Goal: Task Accomplishment & Management: Use online tool/utility

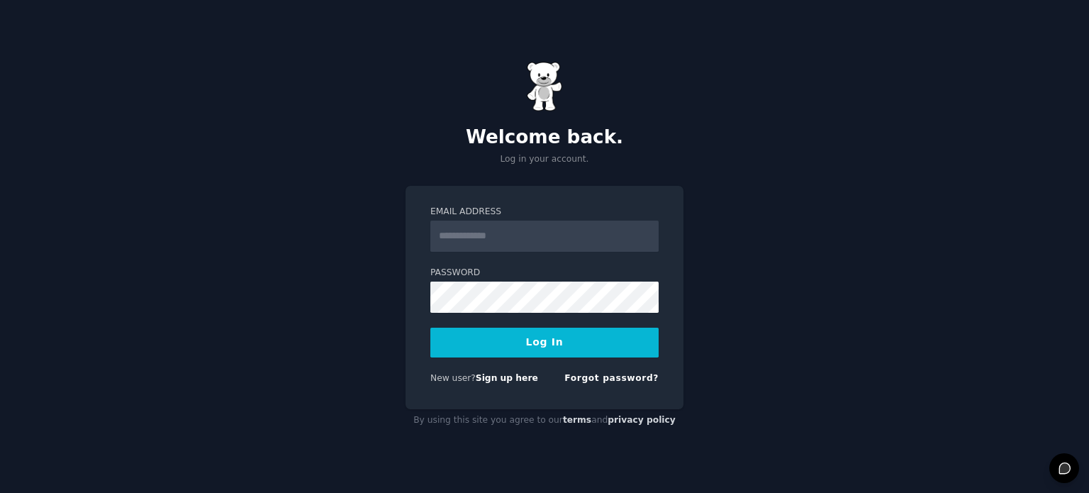
click at [505, 235] on input "Email Address" at bounding box center [544, 236] width 228 height 31
type input "**********"
click at [600, 377] on link "Forgot password?" at bounding box center [612, 377] width 94 height 10
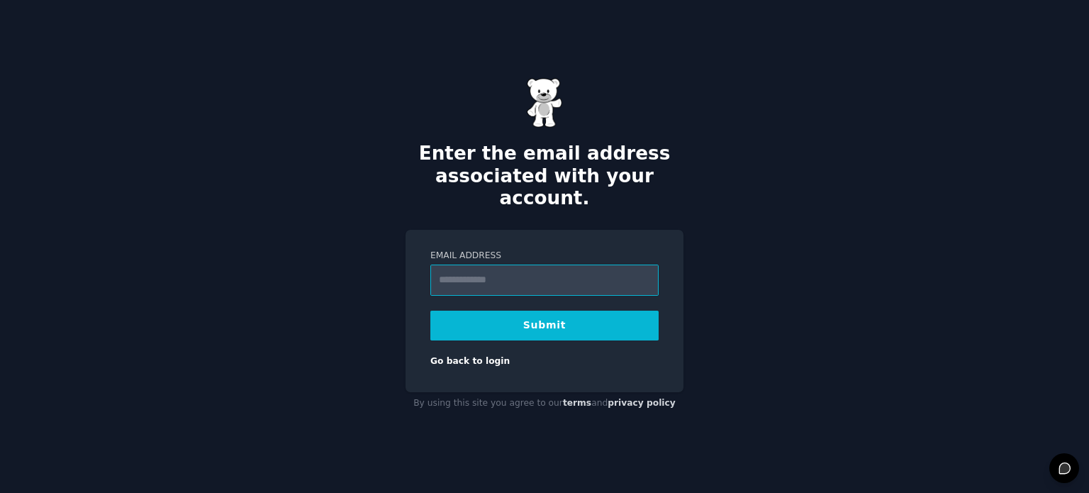
click at [503, 270] on input "Email Address" at bounding box center [544, 280] width 228 height 31
type input "**********"
click at [552, 311] on button "Submit" at bounding box center [544, 326] width 228 height 30
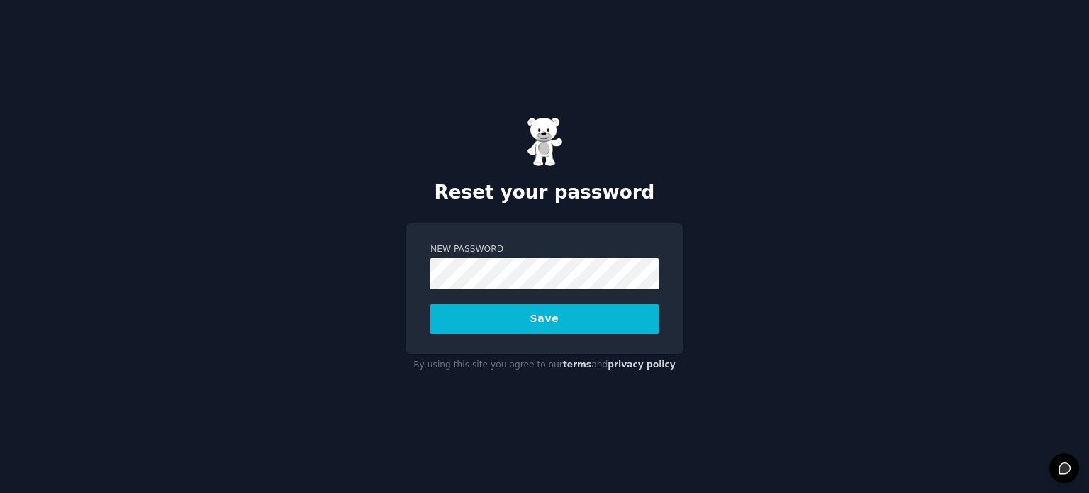
click at [556, 317] on button "Save" at bounding box center [544, 319] width 228 height 30
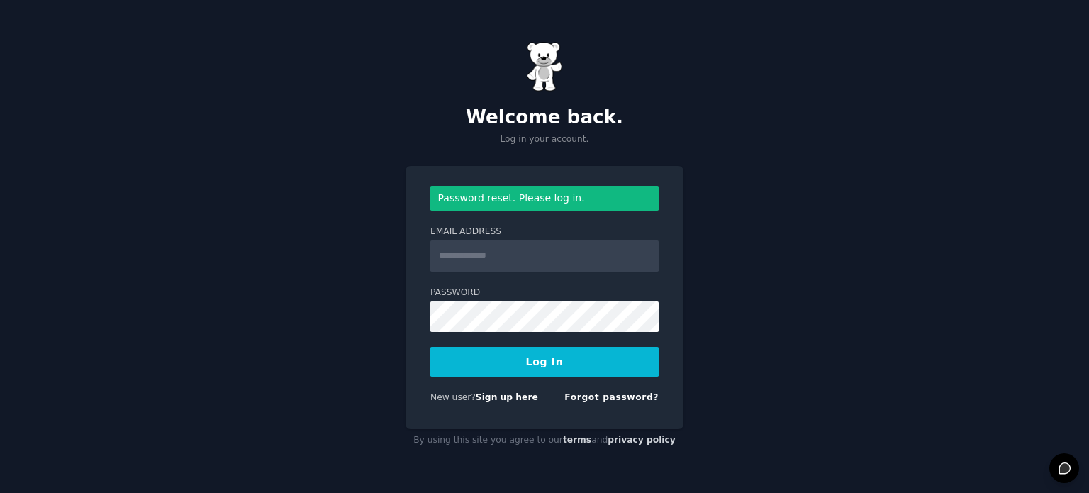
click at [519, 258] on input "Email Address" at bounding box center [544, 255] width 228 height 31
type input "**********"
click at [558, 359] on button "Log In" at bounding box center [544, 362] width 228 height 30
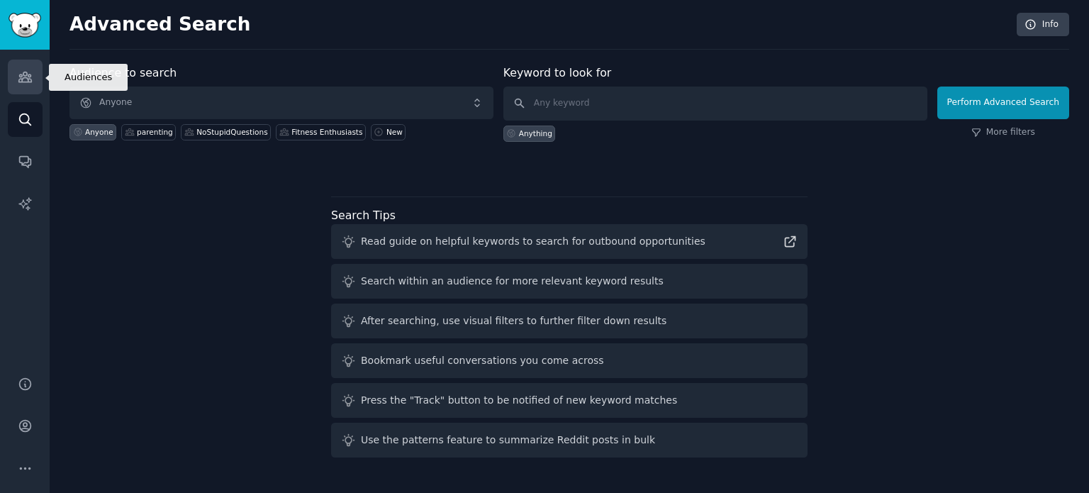
click at [30, 72] on icon "Sidebar" at bounding box center [25, 76] width 15 height 15
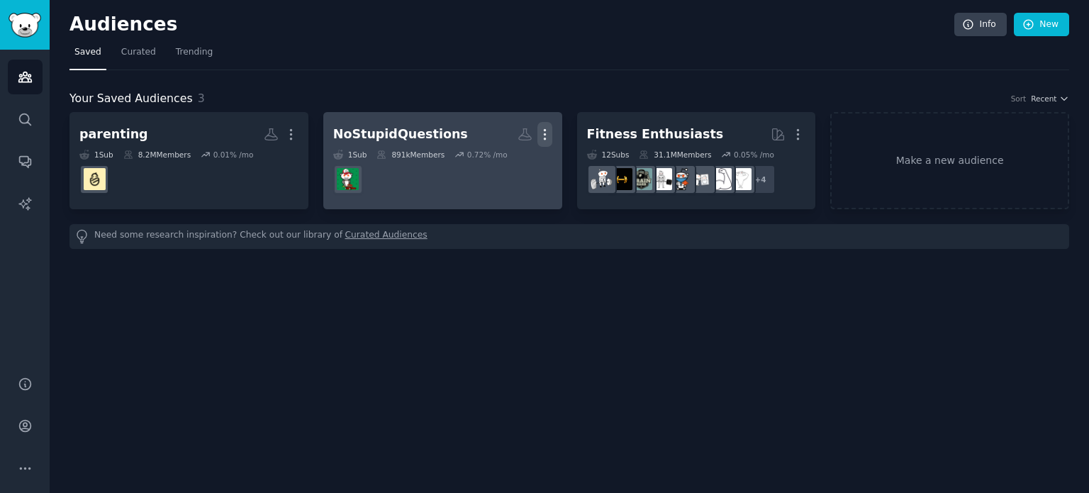
click at [543, 130] on icon "button" at bounding box center [545, 134] width 15 height 15
click at [503, 165] on p "Delete" at bounding box center [506, 164] width 33 height 15
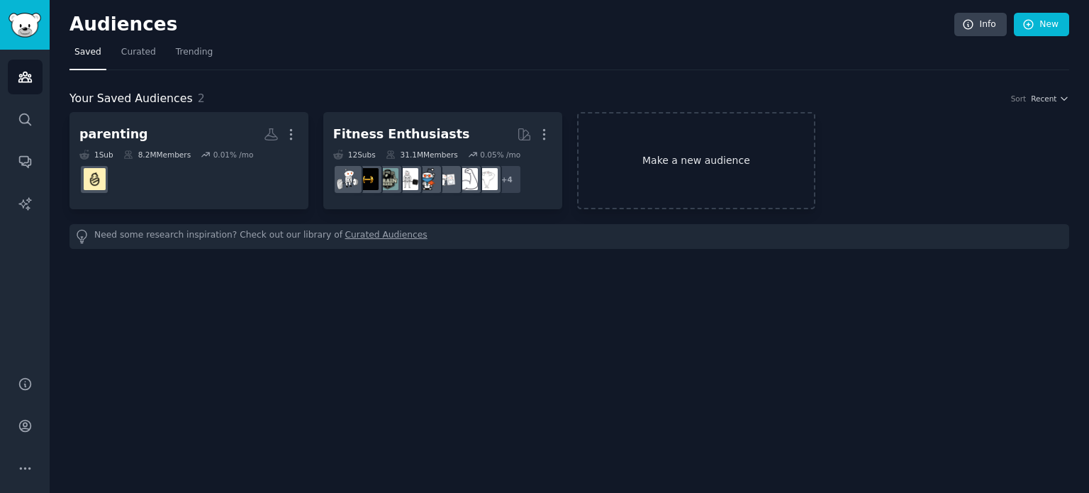
click at [723, 167] on link "Make a new audience" at bounding box center [696, 160] width 239 height 97
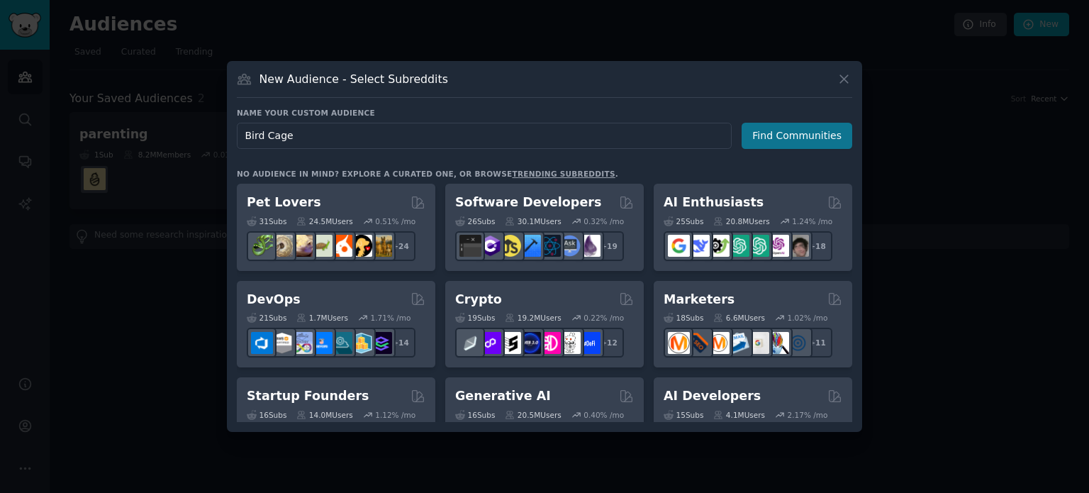
type input "Bird Cage"
drag, startPoint x: 827, startPoint y: 140, endPoint x: 955, endPoint y: 187, distance: 136.6
click at [826, 139] on button "Find Communities" at bounding box center [797, 136] width 111 height 26
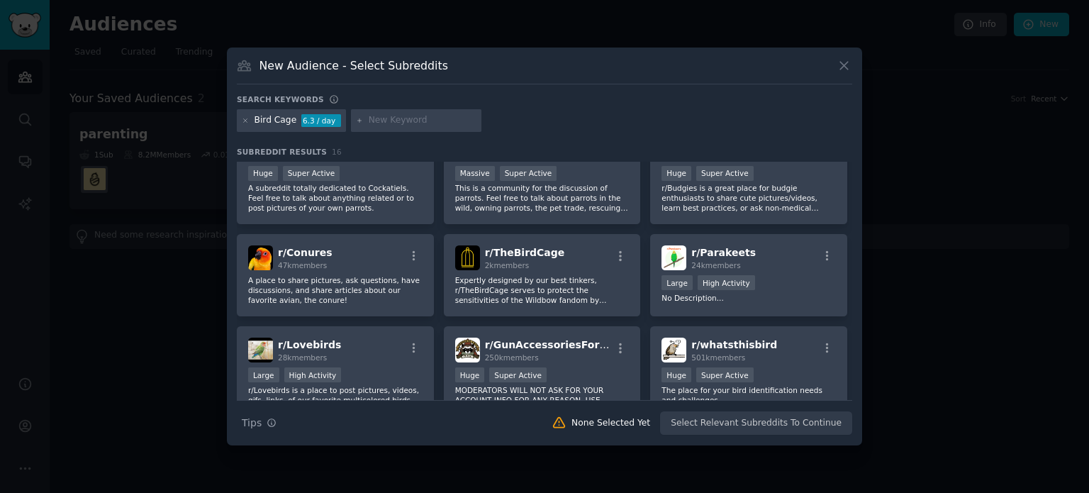
scroll to position [71, 0]
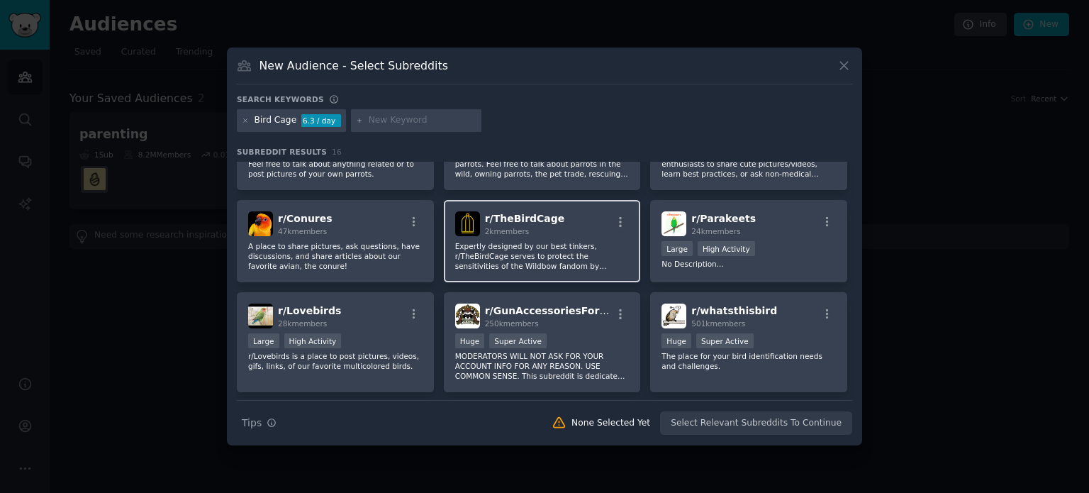
click at [545, 252] on p "Expertly designed by our best tinkers, r/TheBirdCage serves to protect the sens…" at bounding box center [542, 256] width 174 height 30
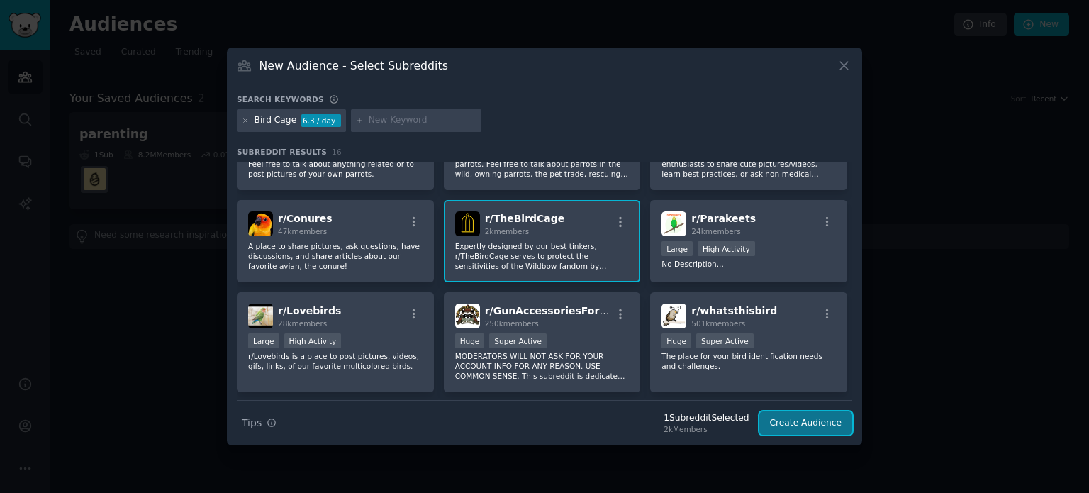
click at [808, 422] on button "Create Audience" at bounding box center [807, 423] width 94 height 24
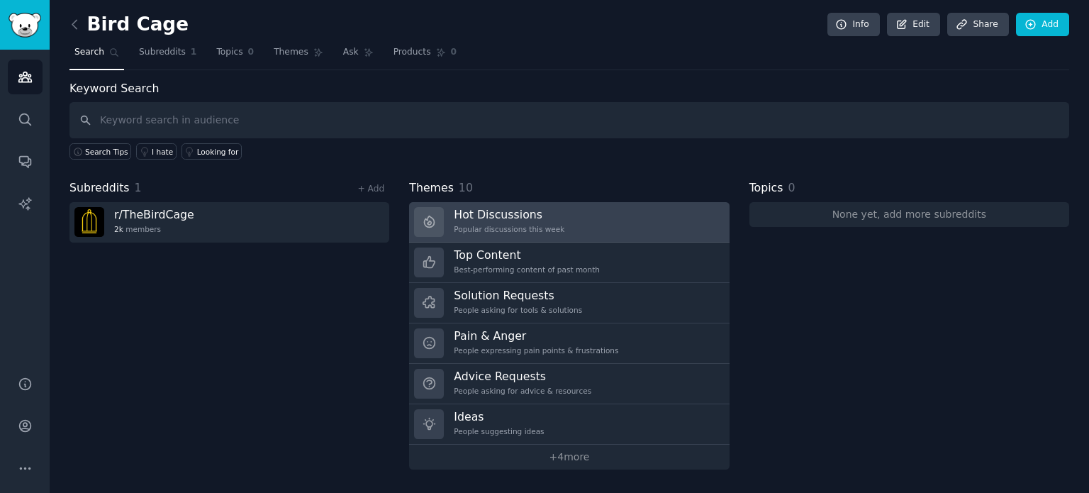
click at [485, 217] on h3 "Hot Discussions" at bounding box center [509, 214] width 111 height 15
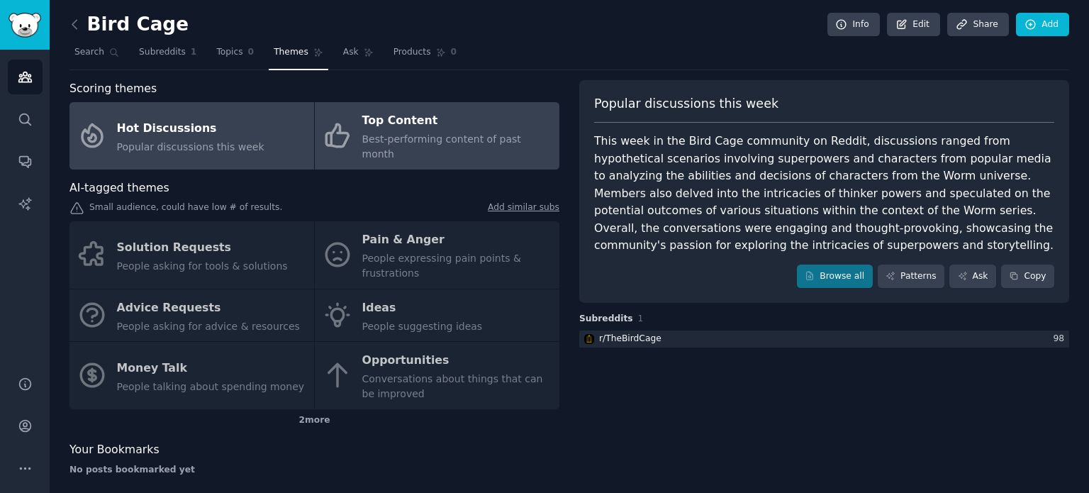
click at [403, 126] on div "Top Content" at bounding box center [457, 121] width 190 height 23
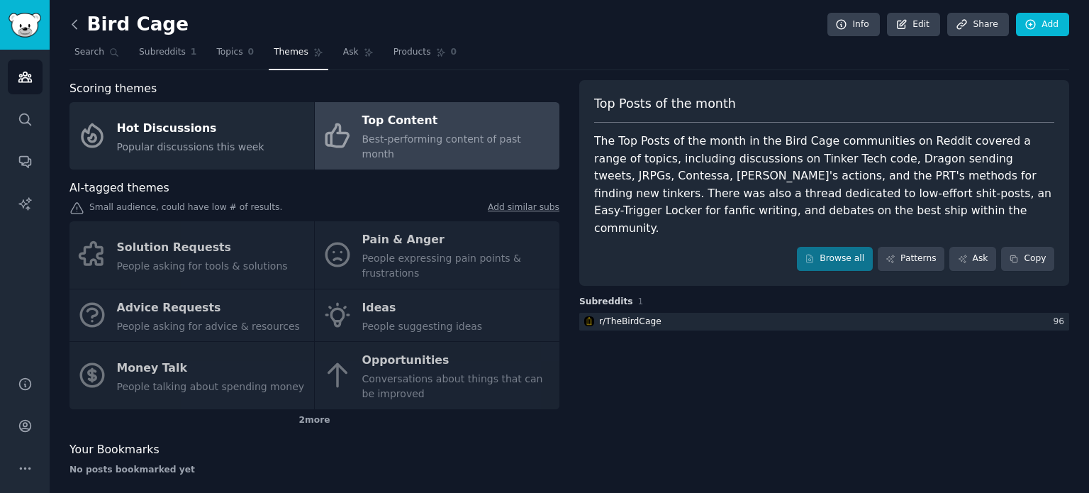
click at [73, 19] on icon at bounding box center [74, 24] width 15 height 15
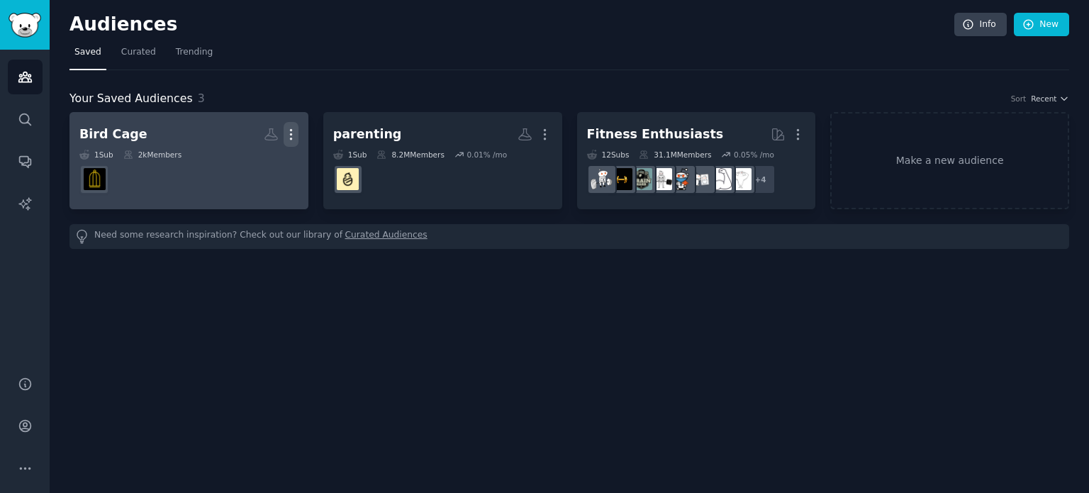
click at [292, 135] on icon "button" at bounding box center [291, 134] width 15 height 15
click at [255, 164] on p "Delete" at bounding box center [252, 164] width 33 height 15
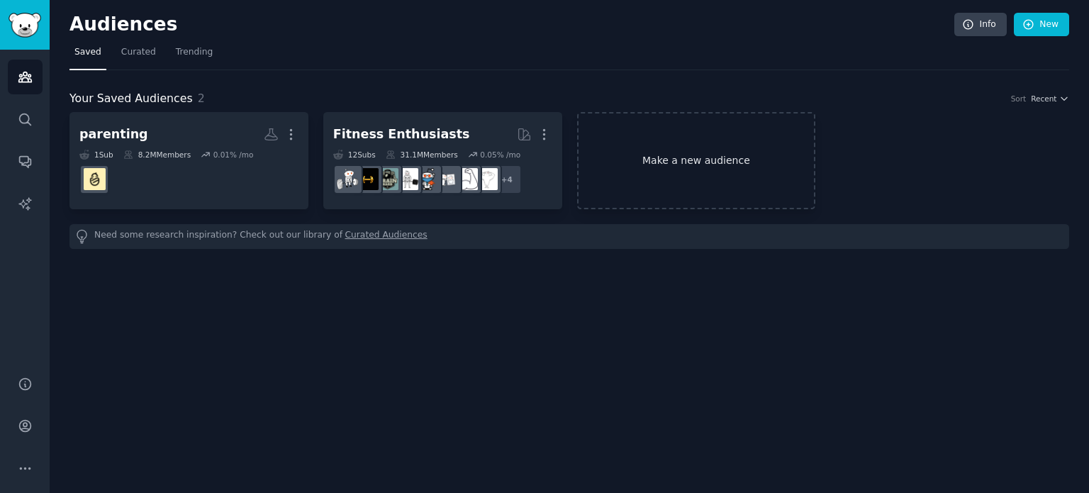
click at [715, 160] on link "Make a new audience" at bounding box center [696, 160] width 239 height 97
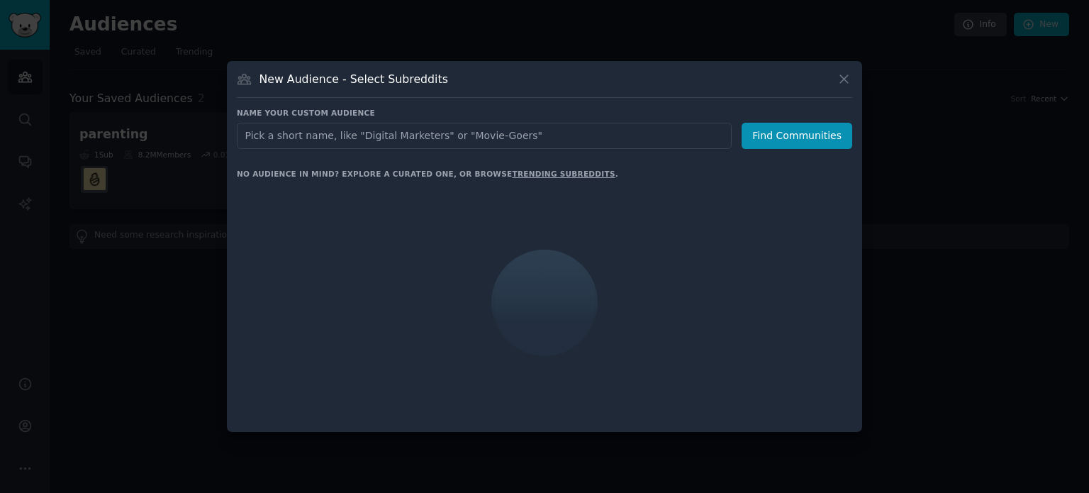
click at [517, 138] on input "text" at bounding box center [484, 136] width 495 height 26
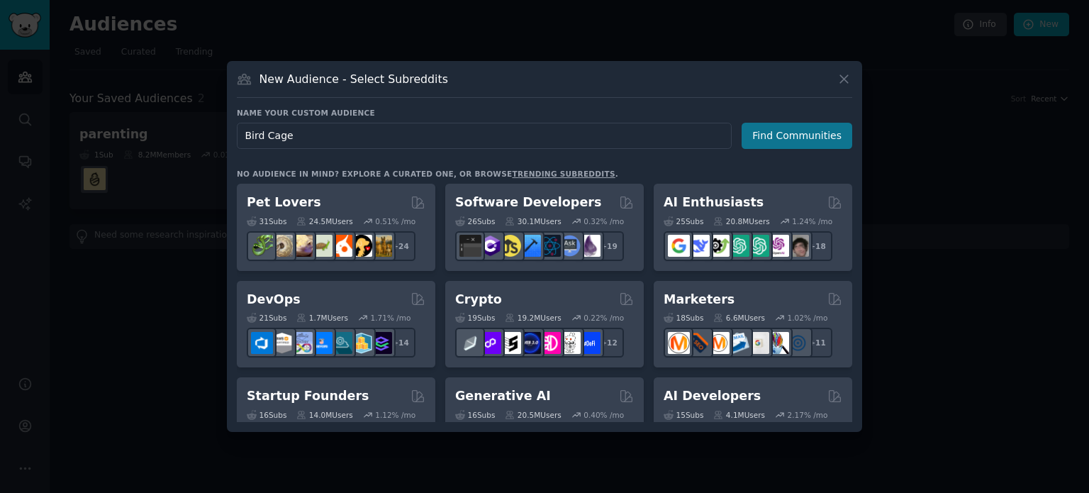
type input "Bird Cage"
click at [775, 134] on button "Find Communities" at bounding box center [797, 136] width 111 height 26
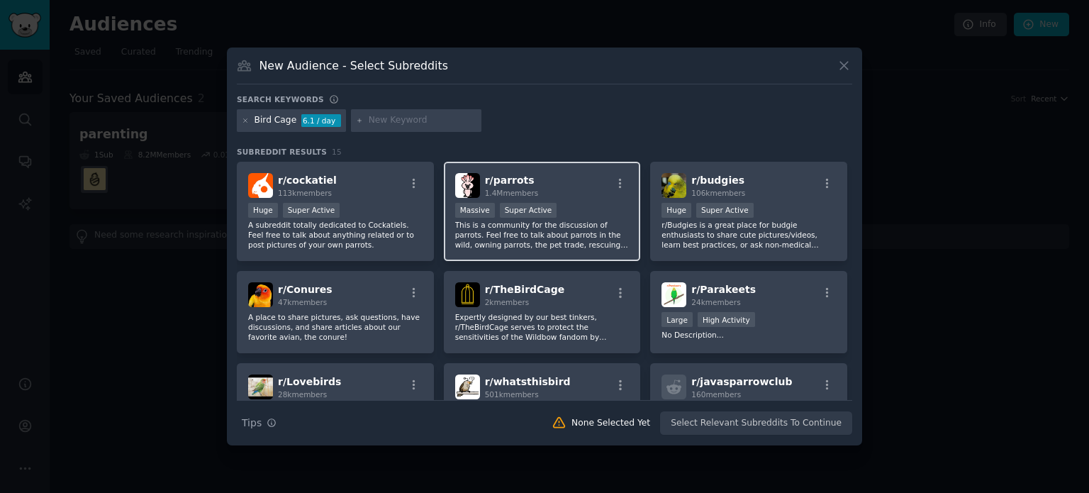
click at [497, 233] on p "This is a community for the discussion of parrots. Feel free to talk about parr…" at bounding box center [542, 235] width 174 height 30
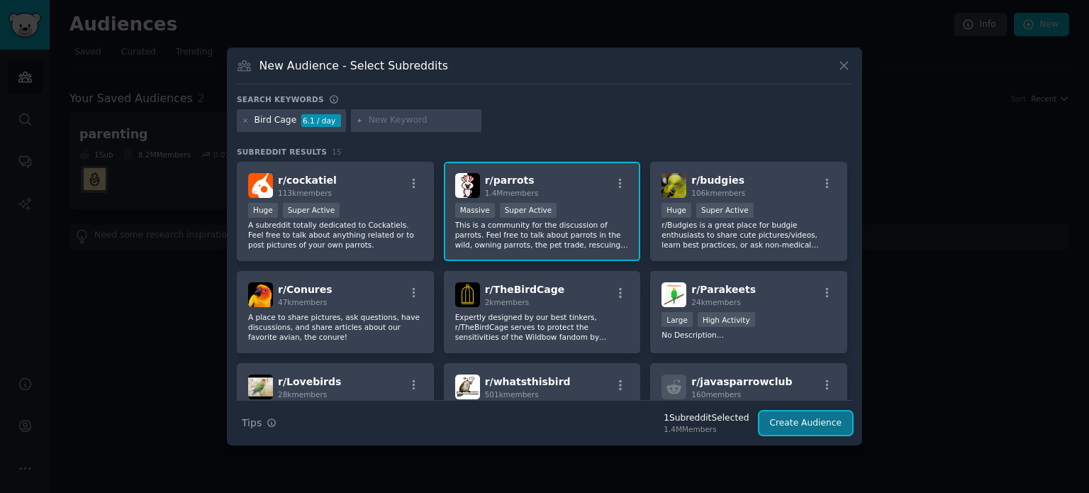
click at [784, 421] on button "Create Audience" at bounding box center [807, 423] width 94 height 24
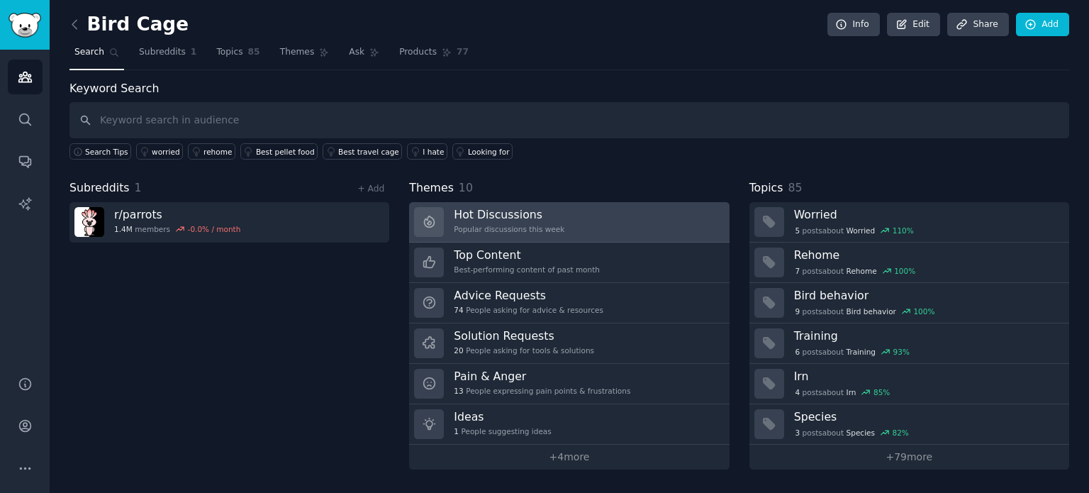
click at [498, 226] on div "Popular discussions this week" at bounding box center [509, 229] width 111 height 10
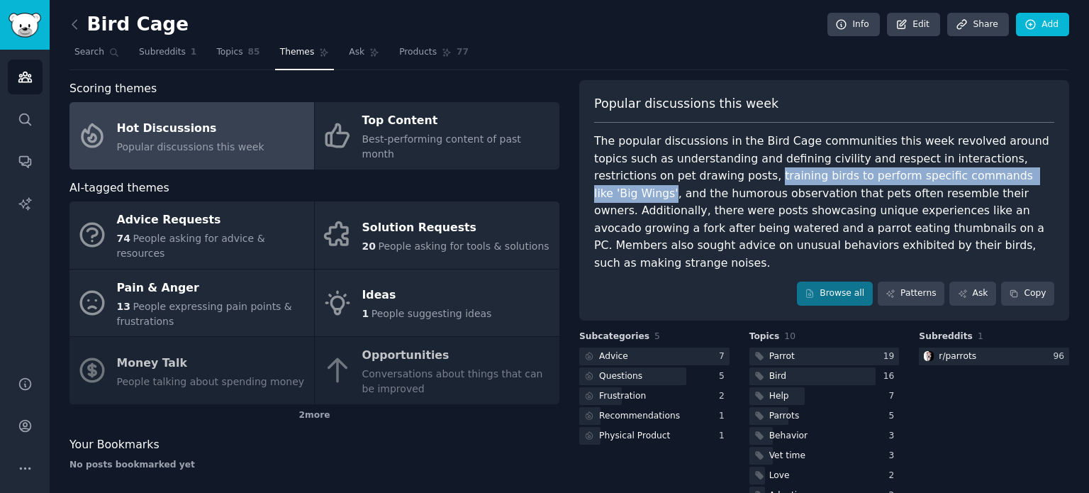
drag, startPoint x: 623, startPoint y: 172, endPoint x: 921, endPoint y: 175, distance: 297.9
click at [921, 175] on div "The popular discussions in the Bird Cage communities this week revolved around …" at bounding box center [824, 202] width 460 height 139
copy div "training birds to perform specific commands like 'Big Wings'"
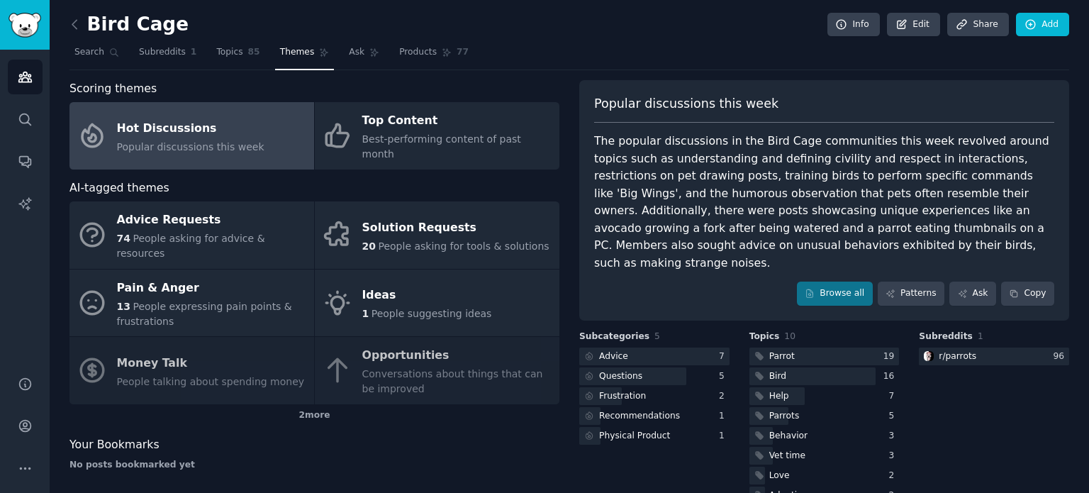
click at [632, 201] on div "The popular discussions in the Bird Cage communities this week revolved around …" at bounding box center [824, 202] width 460 height 139
click at [626, 177] on div "The popular discussions in the Bird Cage communities this week revolved around …" at bounding box center [824, 202] width 460 height 139
drag, startPoint x: 625, startPoint y: 173, endPoint x: 692, endPoint y: 175, distance: 67.4
click at [692, 175] on div "The popular discussions in the Bird Cage communities this week revolved around …" at bounding box center [824, 202] width 460 height 139
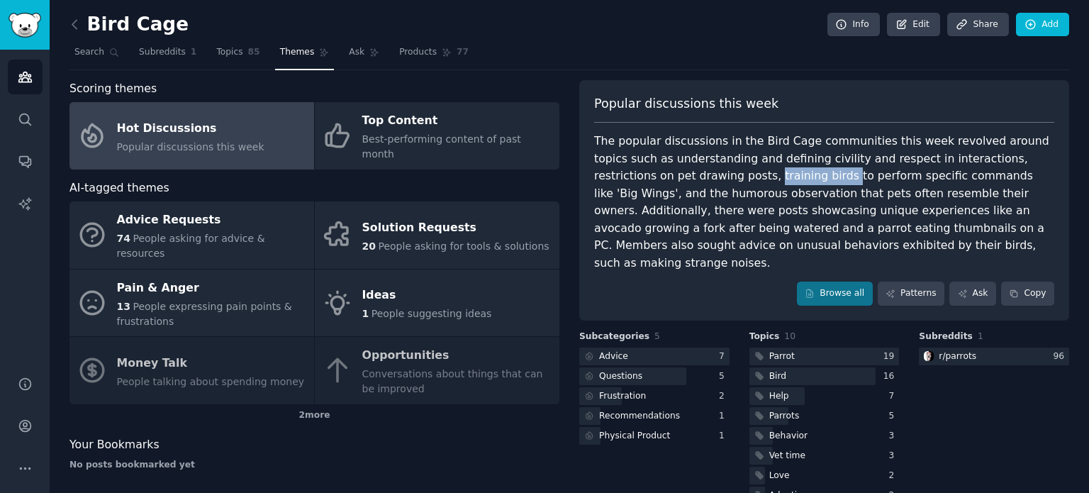
copy div "training birds"
click at [760, 221] on div "The popular discussions in the Bird Cage communities this week revolved around …" at bounding box center [824, 202] width 460 height 139
drag, startPoint x: 682, startPoint y: 243, endPoint x: 750, endPoint y: 240, distance: 68.2
click at [731, 240] on div "The popular discussions in the Bird Cage communities this week revolved around …" at bounding box center [824, 202] width 460 height 139
click at [743, 240] on div "The popular discussions in the Bird Cage communities this week revolved around …" at bounding box center [824, 202] width 460 height 139
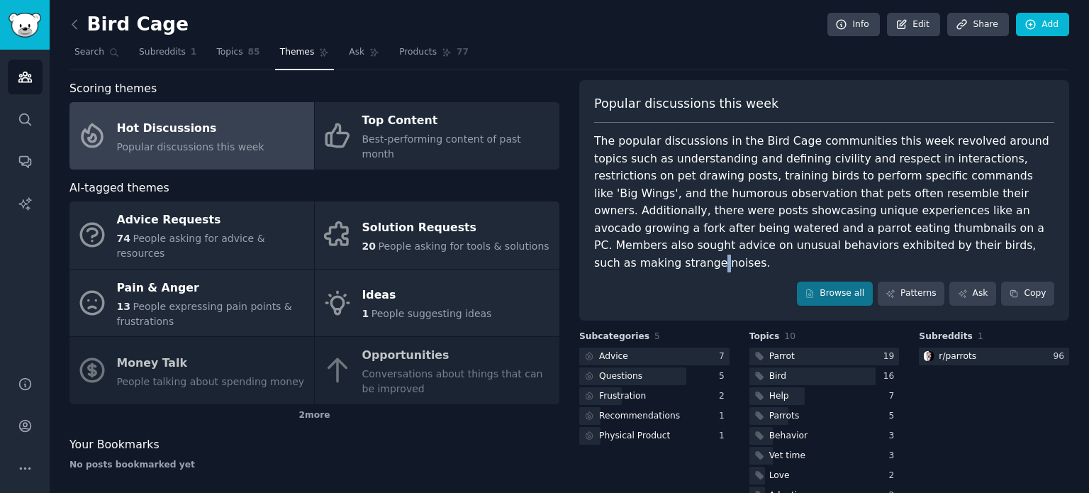
click at [775, 245] on div "The popular discussions in the Bird Cage communities this week revolved around …" at bounding box center [824, 202] width 460 height 139
drag, startPoint x: 662, startPoint y: 249, endPoint x: 772, endPoint y: 245, distance: 110.7
click at [772, 245] on div "The popular discussions in the Bird Cage communities this week revolved around …" at bounding box center [824, 202] width 460 height 139
copy div "making strange noises"
click at [72, 24] on icon at bounding box center [74, 24] width 4 height 9
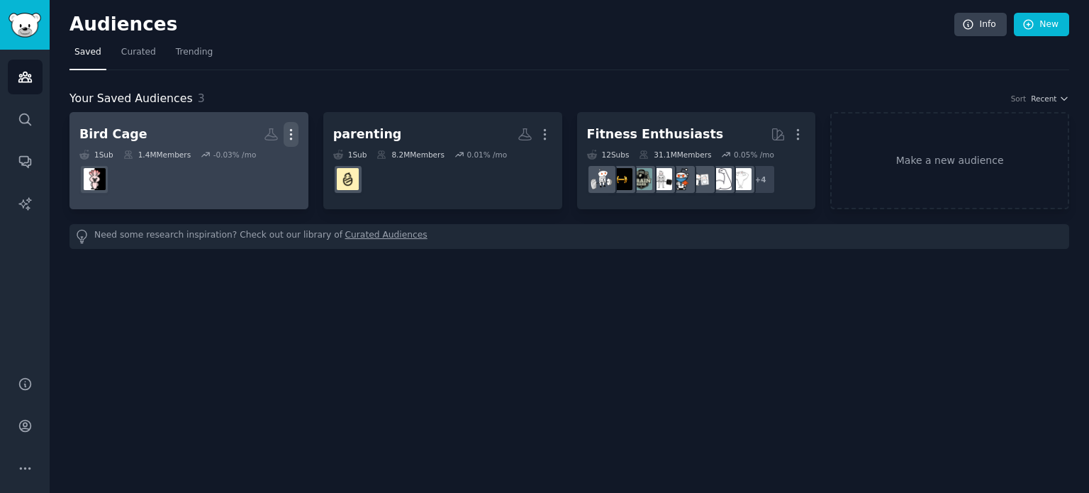
click at [291, 130] on icon "button" at bounding box center [290, 135] width 1 height 10
click at [247, 161] on p "Delete" at bounding box center [252, 164] width 33 height 15
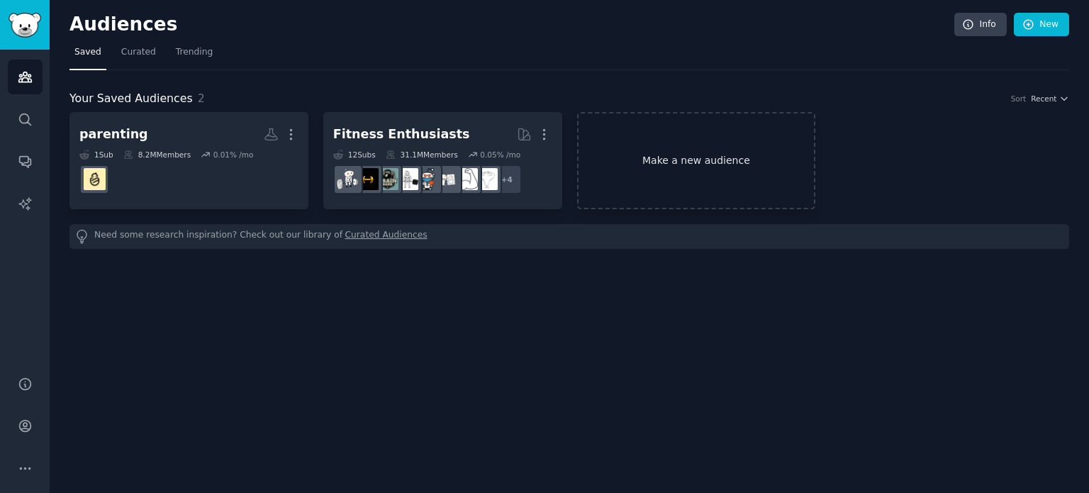
click at [650, 175] on link "Make a new audience" at bounding box center [696, 160] width 239 height 97
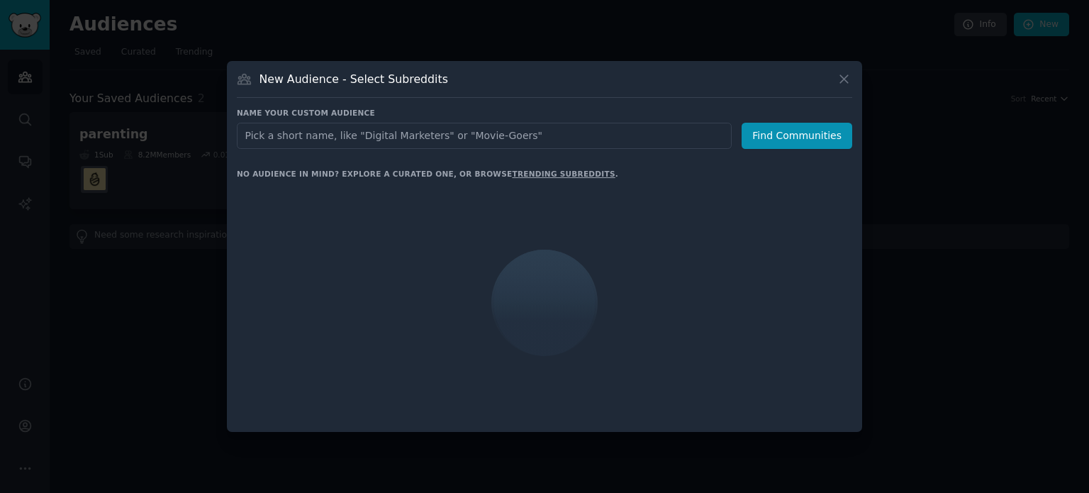
click at [565, 142] on input "text" at bounding box center [484, 136] width 495 height 26
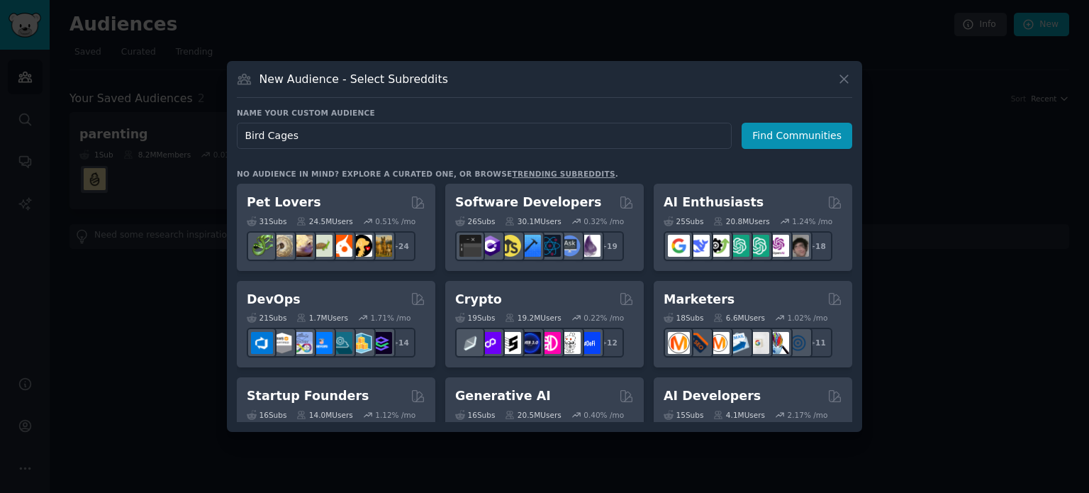
type input "Bird Cages"
click at [776, 136] on button "Find Communities" at bounding box center [797, 136] width 111 height 26
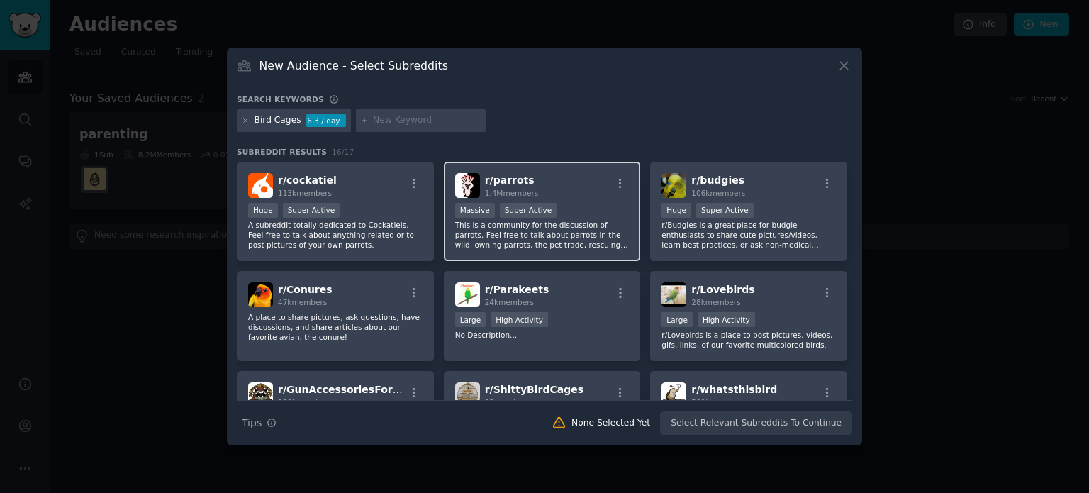
click at [567, 232] on p "This is a community for the discussion of parrots. Feel free to talk about parr…" at bounding box center [542, 235] width 174 height 30
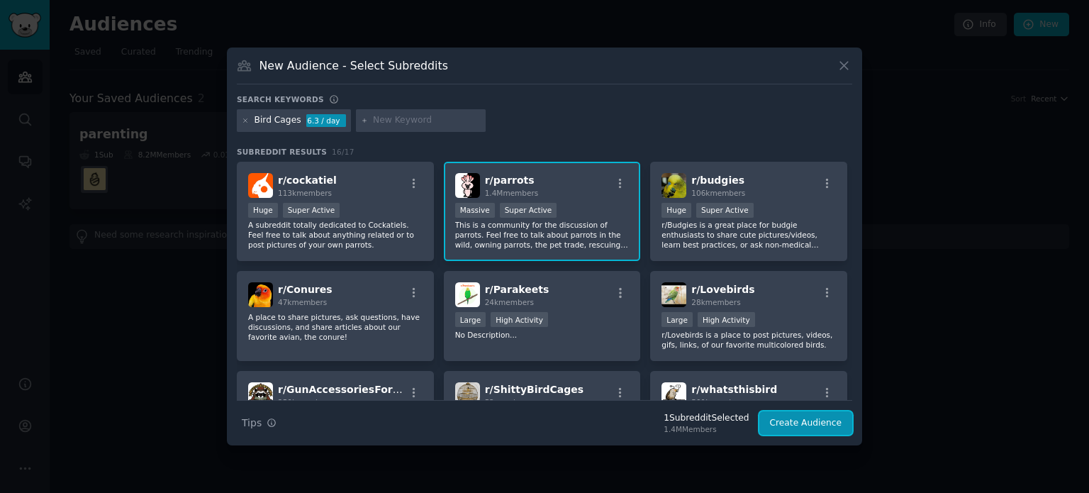
click at [811, 421] on button "Create Audience" at bounding box center [807, 423] width 94 height 24
click at [811, 421] on div "Search Tips Tips 1 Subreddit Selected 1.4M Members Create Audience" at bounding box center [545, 417] width 616 height 35
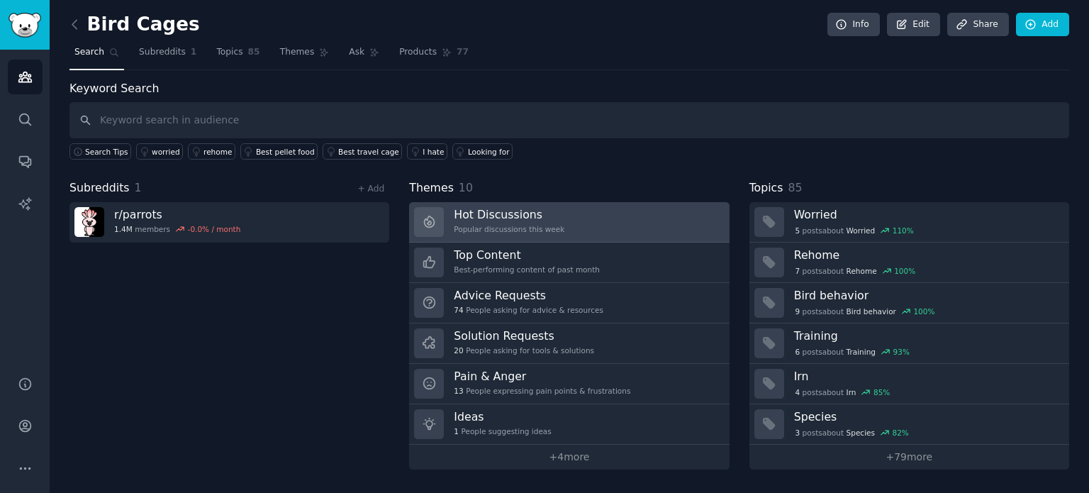
click at [519, 212] on h3 "Hot Discussions" at bounding box center [509, 214] width 111 height 15
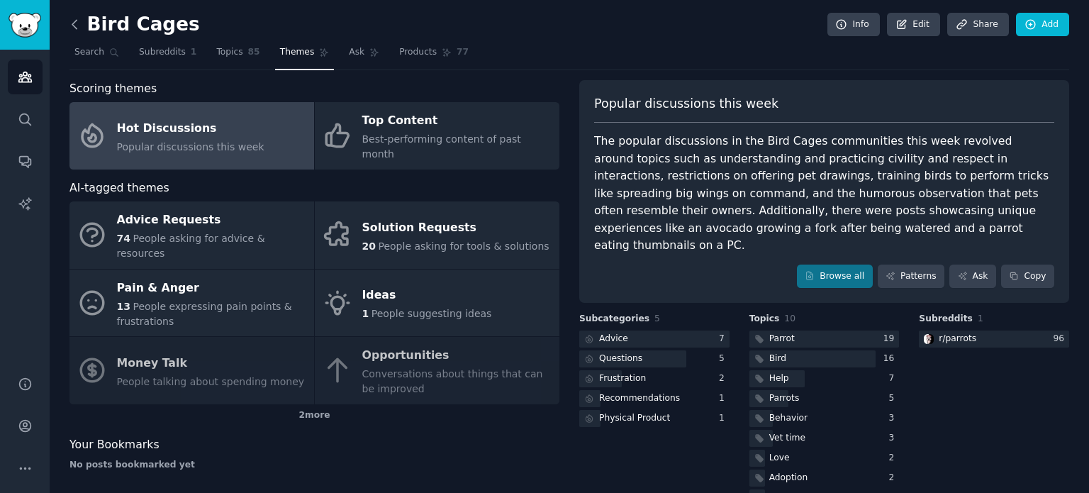
click at [74, 22] on icon at bounding box center [74, 24] width 4 height 9
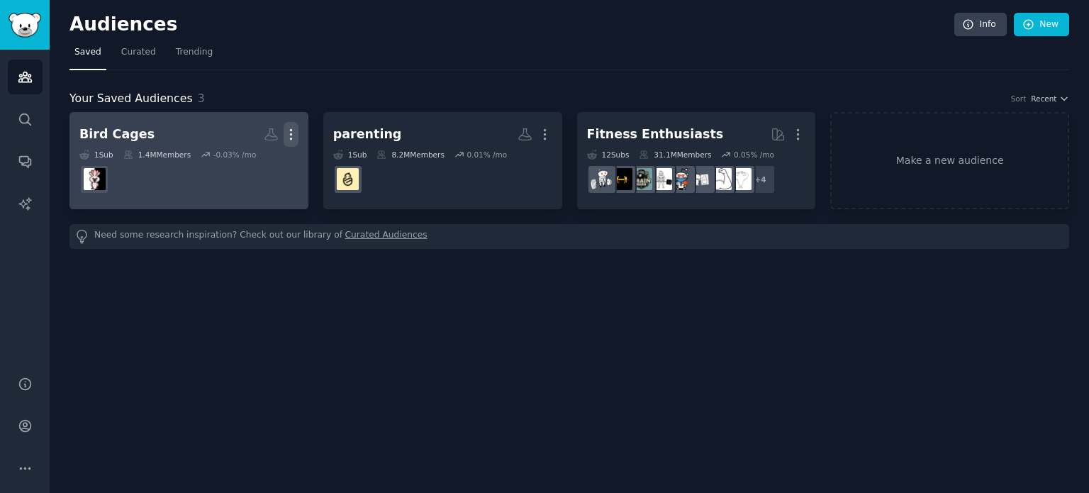
click at [287, 130] on icon "button" at bounding box center [291, 134] width 15 height 15
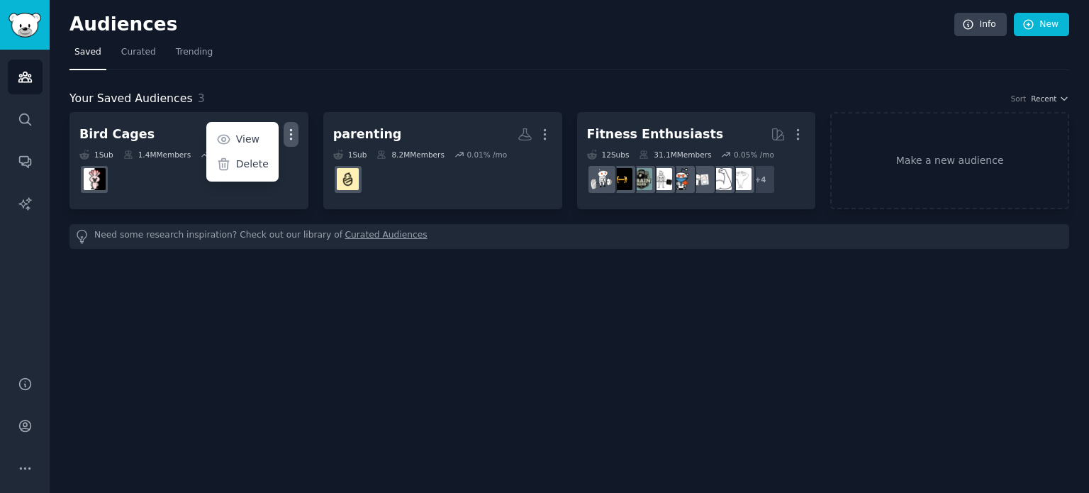
drag, startPoint x: 253, startPoint y: 161, endPoint x: 599, endPoint y: 48, distance: 363.5
click at [252, 161] on p "Delete" at bounding box center [252, 164] width 33 height 15
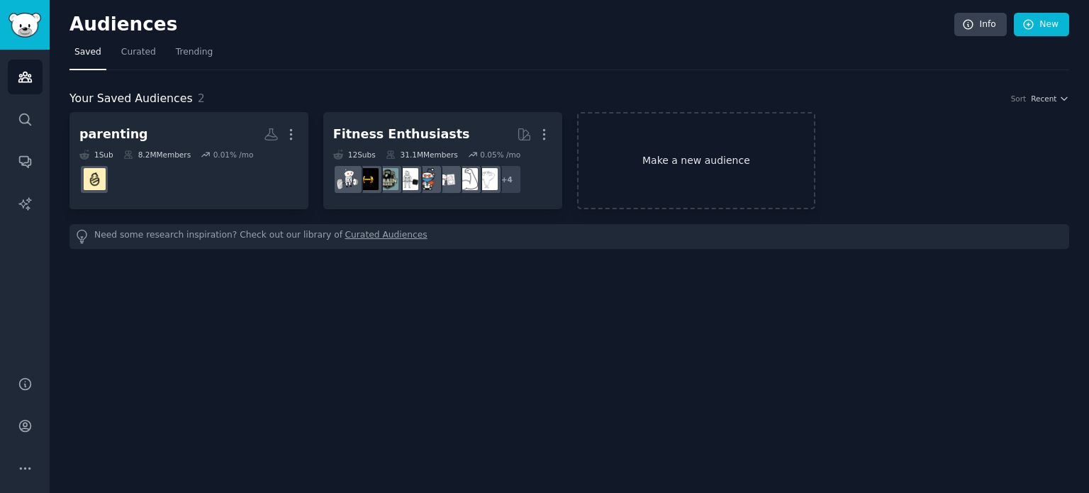
click at [669, 178] on link "Make a new audience" at bounding box center [696, 160] width 239 height 97
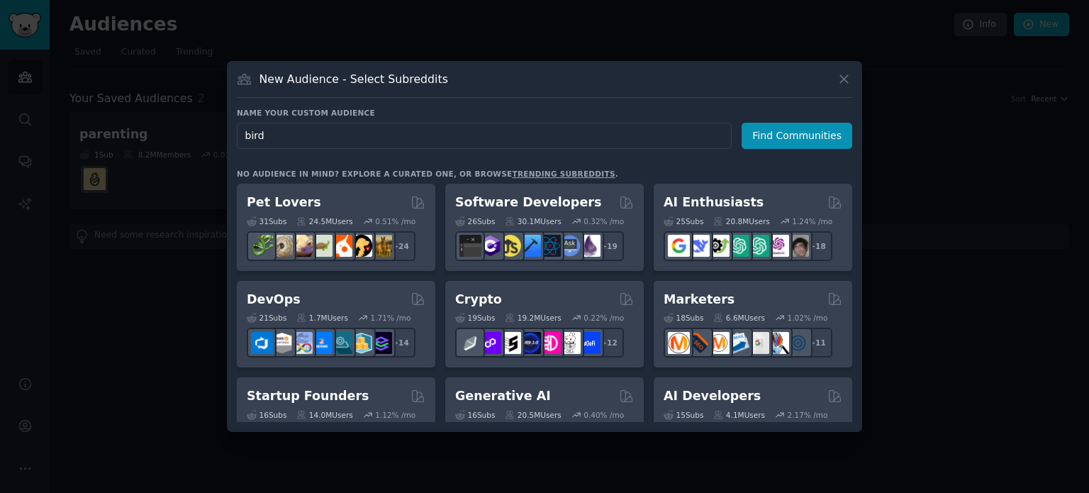
type input "birds"
click button "Find Communities" at bounding box center [797, 136] width 111 height 26
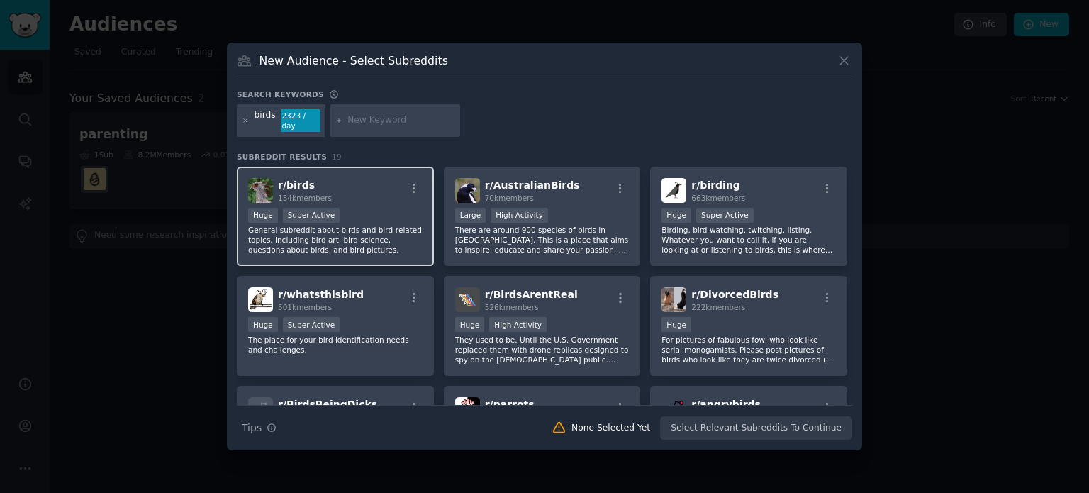
click at [373, 235] on p "General subreddit about birds and bird-related topics, including bird art, bird…" at bounding box center [335, 240] width 174 height 30
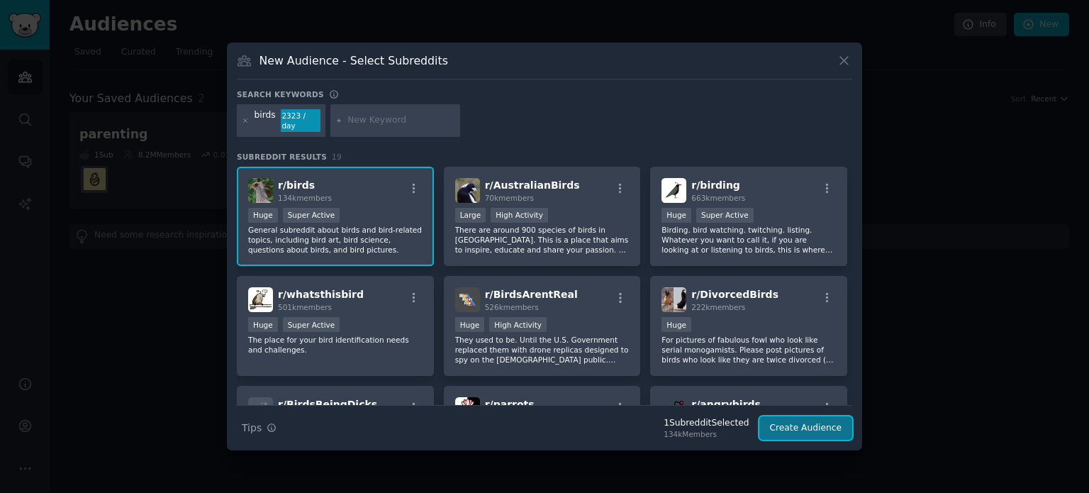
click at [805, 422] on button "Create Audience" at bounding box center [807, 428] width 94 height 24
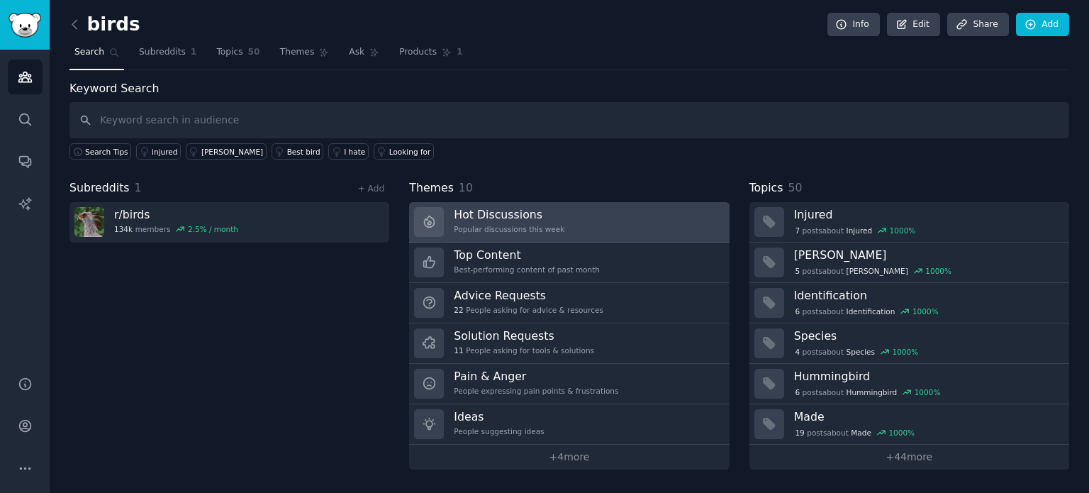
click at [488, 218] on h3 "Hot Discussions" at bounding box center [509, 214] width 111 height 15
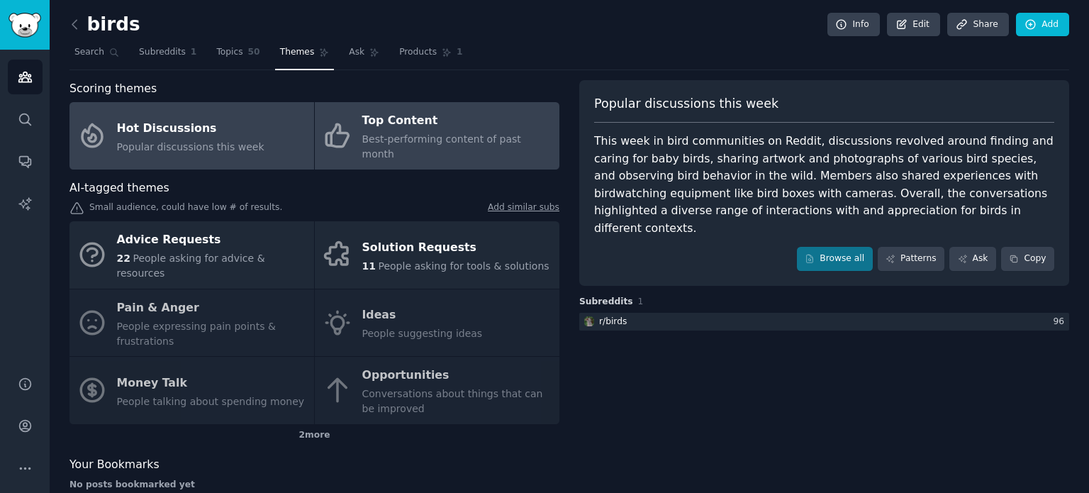
click at [421, 128] on div "Top Content" at bounding box center [457, 121] width 190 height 23
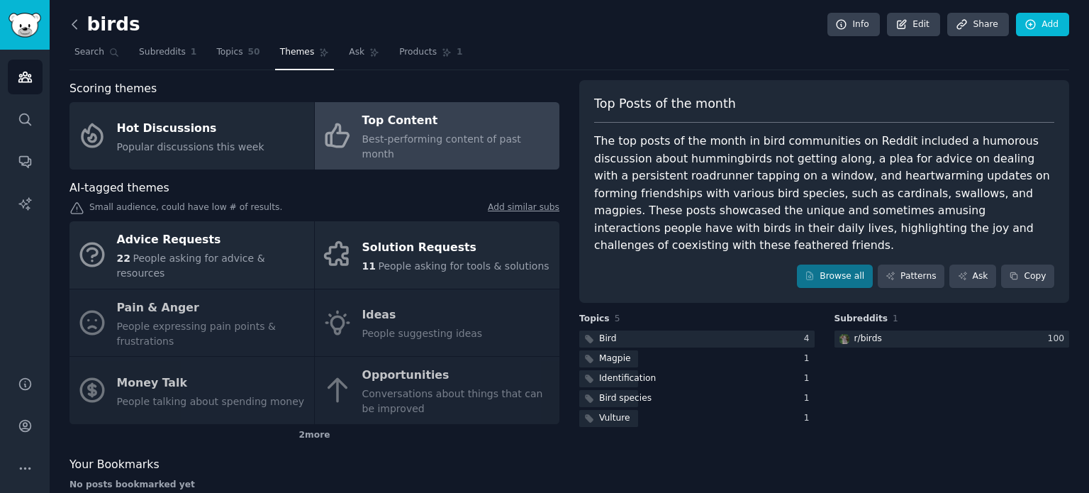
click at [72, 23] on icon at bounding box center [74, 24] width 15 height 15
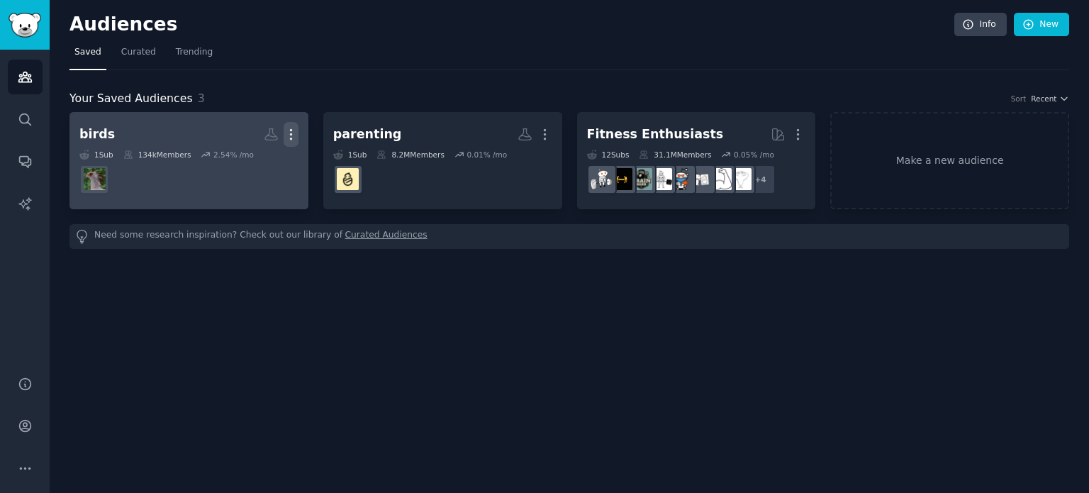
click at [290, 133] on icon "button" at bounding box center [290, 135] width 1 height 10
click at [250, 167] on p "Delete" at bounding box center [252, 164] width 33 height 15
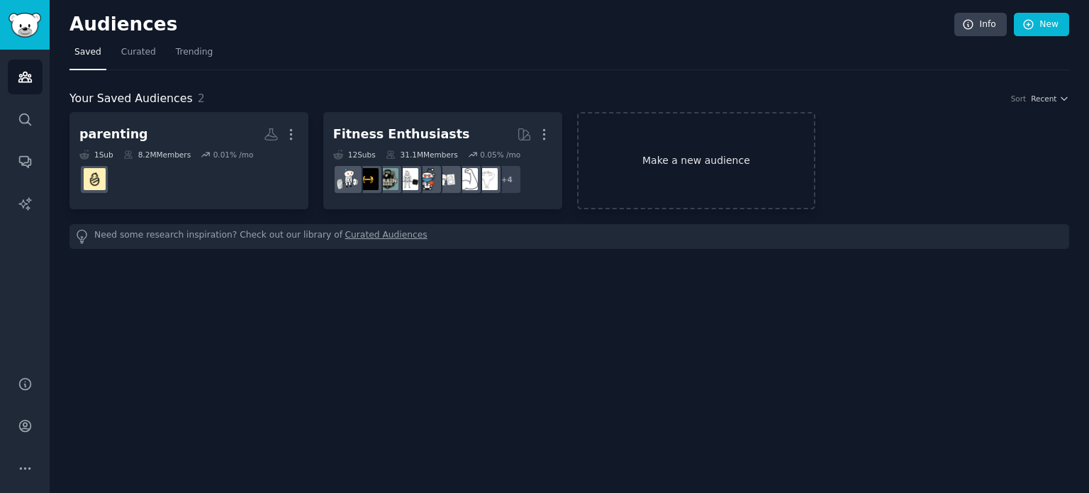
click at [691, 160] on link "Make a new audience" at bounding box center [696, 160] width 239 height 97
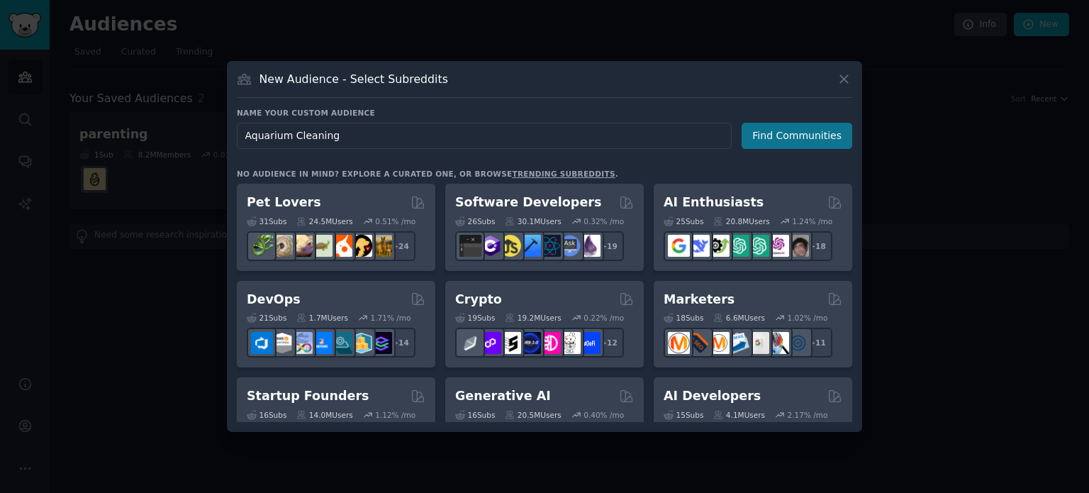
type input "Aquarium Cleaning"
click at [812, 130] on button "Find Communities" at bounding box center [797, 136] width 111 height 26
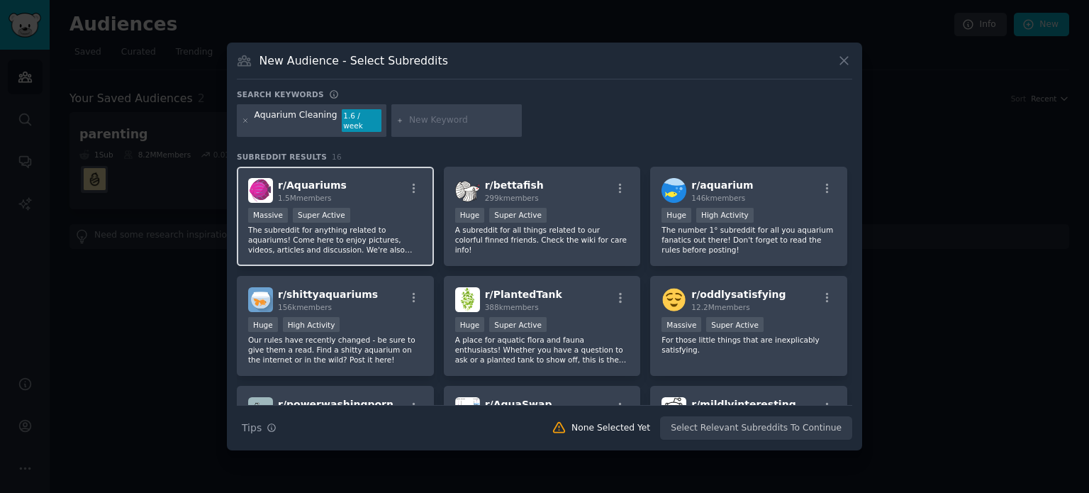
click at [336, 236] on p "The subreddit for anything related to aquariums! Come here to enjoy pictures, v…" at bounding box center [335, 240] width 174 height 30
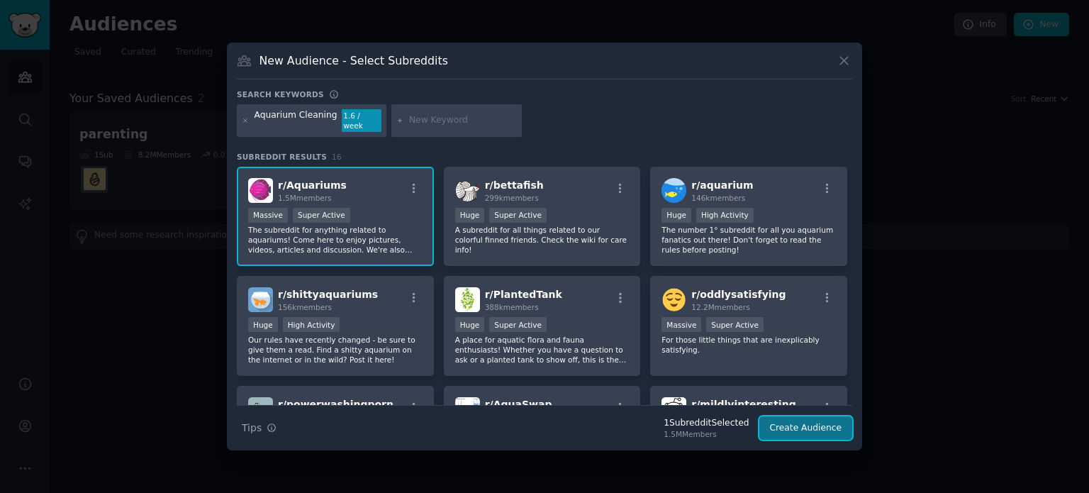
click at [788, 419] on button "Create Audience" at bounding box center [807, 428] width 94 height 24
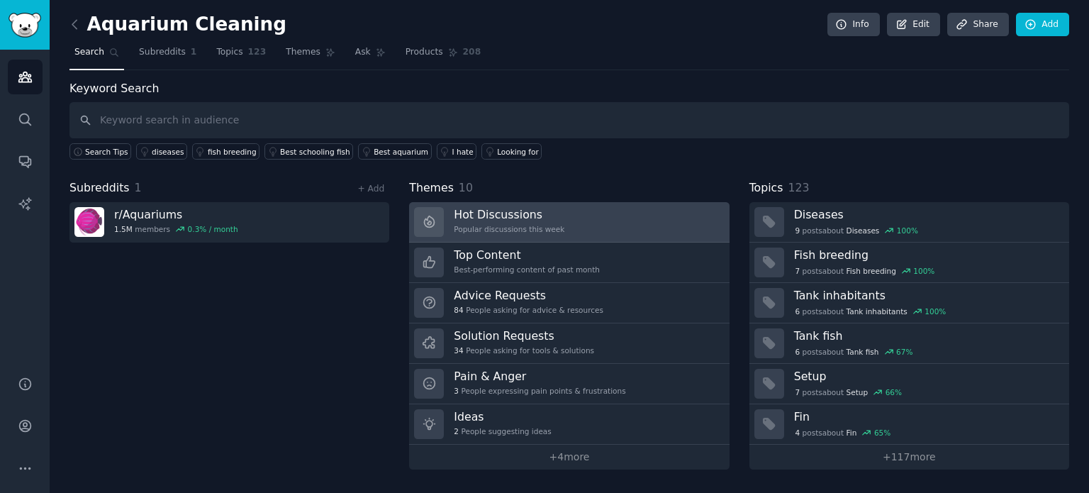
click at [519, 221] on div "Hot Discussions Popular discussions this week" at bounding box center [509, 222] width 111 height 30
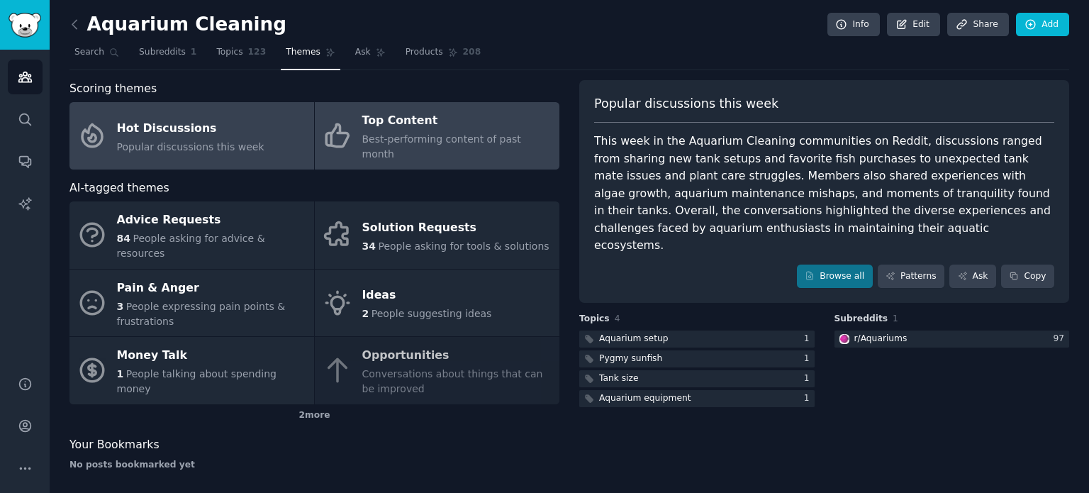
click at [433, 129] on div "Top Content" at bounding box center [457, 121] width 190 height 23
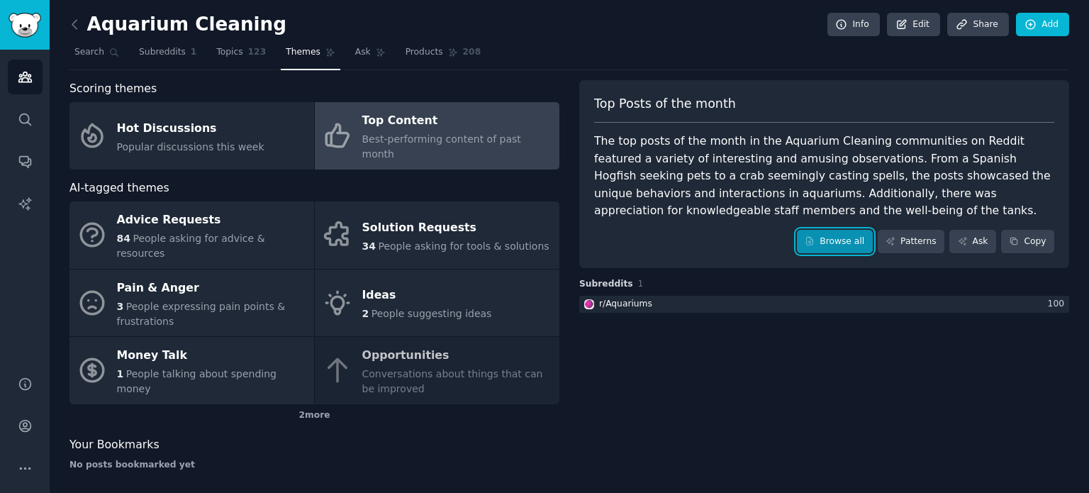
click at [850, 236] on link "Browse all" at bounding box center [835, 242] width 76 height 24
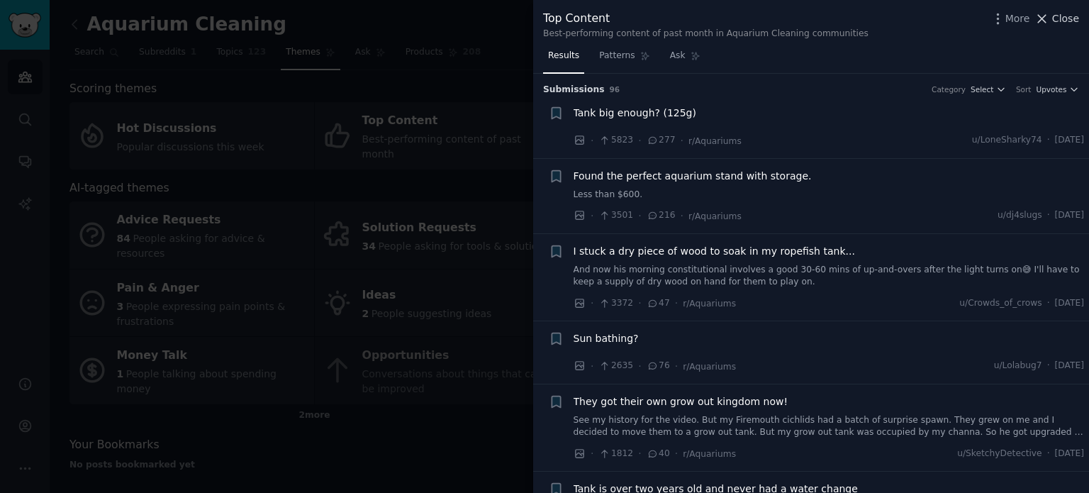
click at [1070, 16] on span "Close" at bounding box center [1065, 18] width 27 height 15
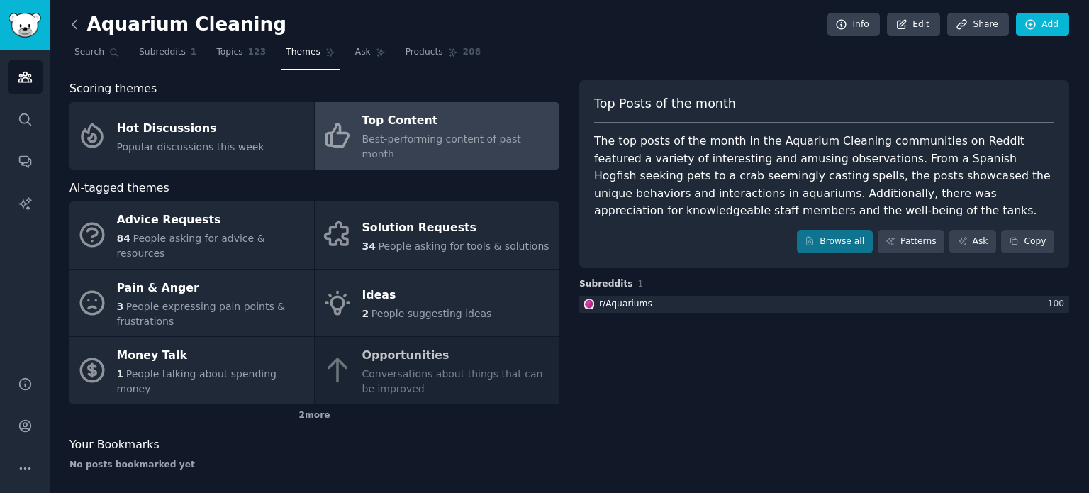
click at [72, 23] on icon at bounding box center [74, 24] width 4 height 9
